Goal: Task Accomplishment & Management: Use online tool/utility

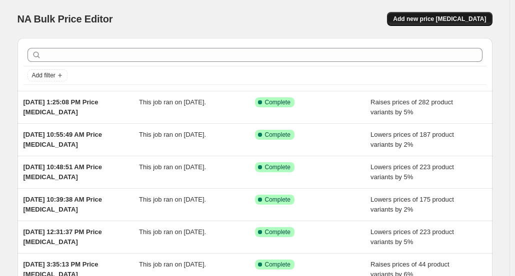
click at [439, 17] on span "Add new price change job" at bounding box center [439, 19] width 93 height 8
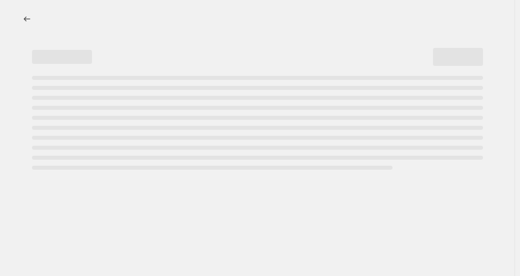
select select "percentage"
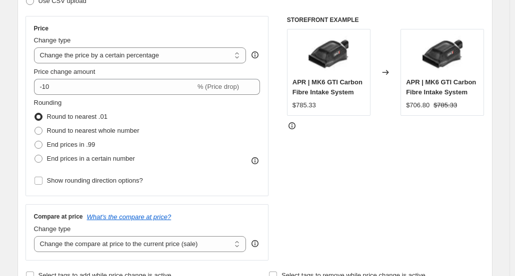
scroll to position [150, 0]
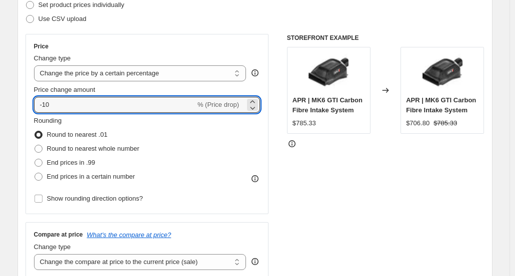
drag, startPoint x: 109, startPoint y: 100, endPoint x: 29, endPoint y: 102, distance: 80.0
click at [29, 102] on div "Price Change type Change the price to a certain amount Change the price by a ce…" at bounding box center [146, 124] width 243 height 180
type input "7"
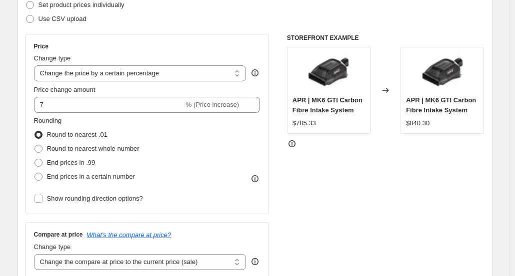
click at [357, 181] on div "STOREFRONT EXAMPLE APR | MK6 GTI Carbon Fibre Intake System $785.33 Changed to …" at bounding box center [385, 156] width 197 height 245
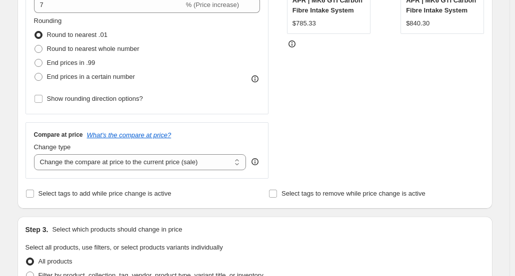
scroll to position [350, 0]
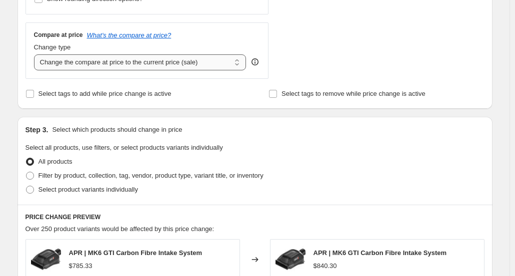
click at [201, 63] on select "Change the compare at price to the current price (sale) Change the compare at p…" at bounding box center [140, 62] width 212 height 16
select select "remove"
click at [36, 54] on select "Change the compare at price to the current price (sale) Change the compare at p…" at bounding box center [140, 62] width 212 height 16
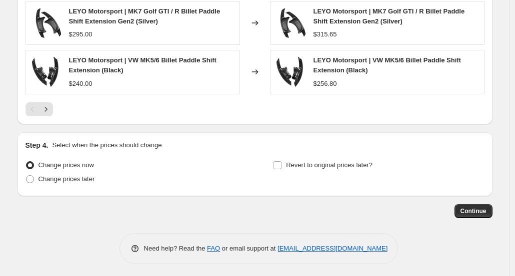
scroll to position [483, 0]
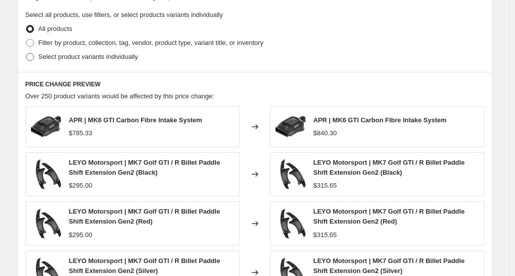
click at [34, 57] on span at bounding box center [30, 57] width 8 height 8
click at [26, 53] on input "Select product variants individually" at bounding box center [26, 53] width 0 height 0
radio input "true"
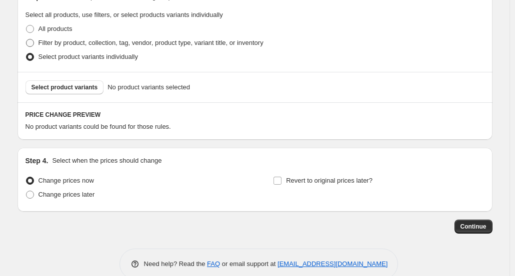
click at [33, 42] on span at bounding box center [30, 43] width 8 height 8
click at [26, 39] on input "Filter by product, collection, tag, vendor, product type, variant title, or inv…" at bounding box center [26, 39] width 0 height 0
radio input "true"
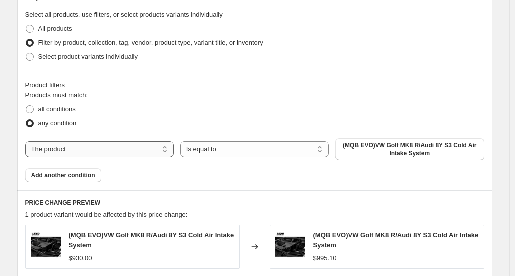
click at [152, 141] on select "The product The product's collection The product's tag The product's vendor The…" at bounding box center [99, 149] width 148 height 16
select select "vendor"
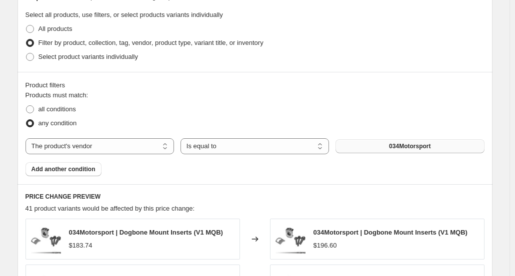
click at [411, 144] on span "034Motorsport" at bounding box center [409, 146] width 41 height 8
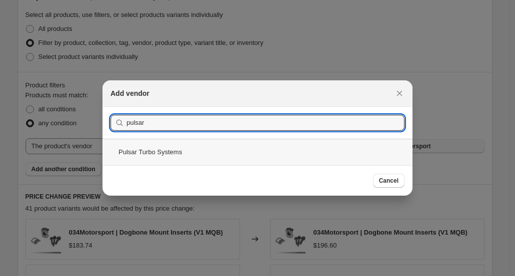
type input "pulsar"
click at [148, 150] on div "Pulsar Turbo Systems" at bounding box center [257, 152] width 310 height 26
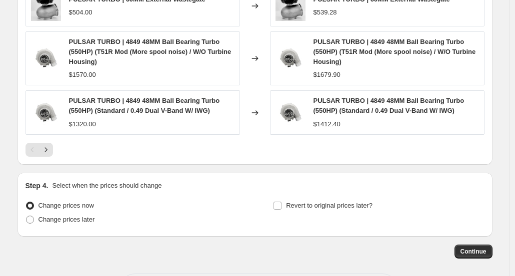
scroll to position [849, 0]
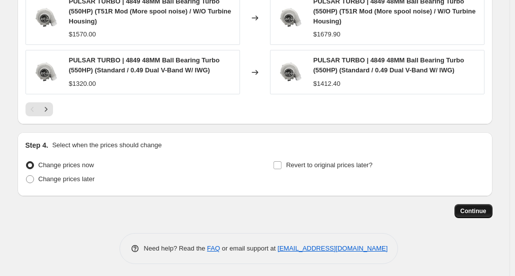
click at [476, 208] on span "Continue" at bounding box center [473, 211] width 26 height 8
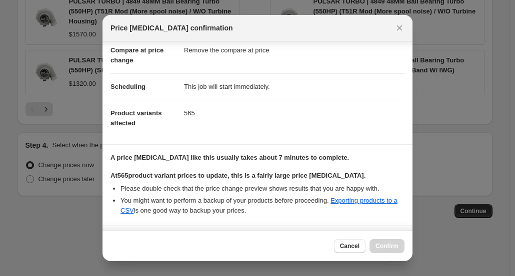
scroll to position [136, 0]
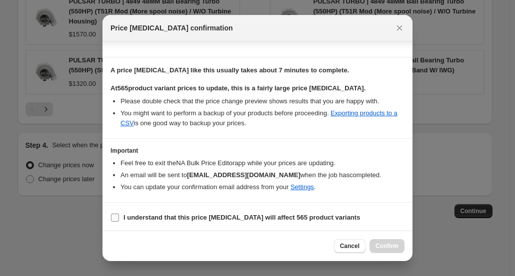
click at [116, 215] on input "I understand that this price change job will affect 565 product variants" at bounding box center [115, 218] width 8 height 8
checkbox input "true"
click at [391, 245] on span "Confirm" at bounding box center [386, 246] width 23 height 8
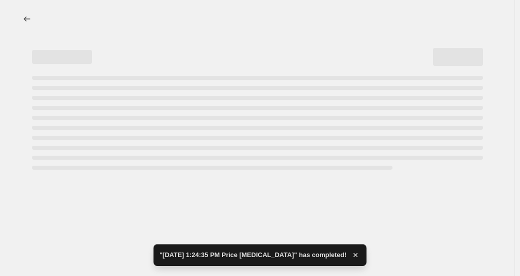
select select "percentage"
select select "remove"
select select "vendor"
